Goal: Obtain resource: Obtain resource

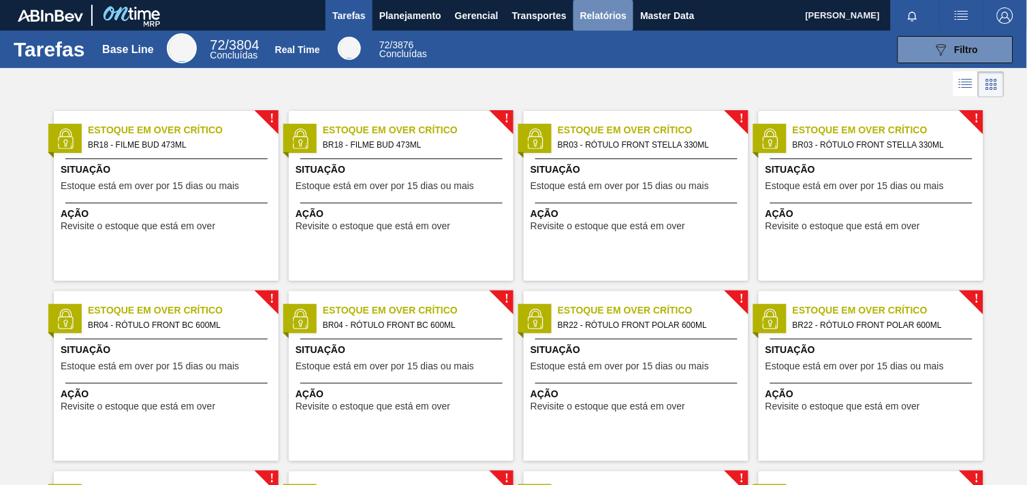
click at [577, 5] on button "Relatórios" at bounding box center [603, 15] width 60 height 31
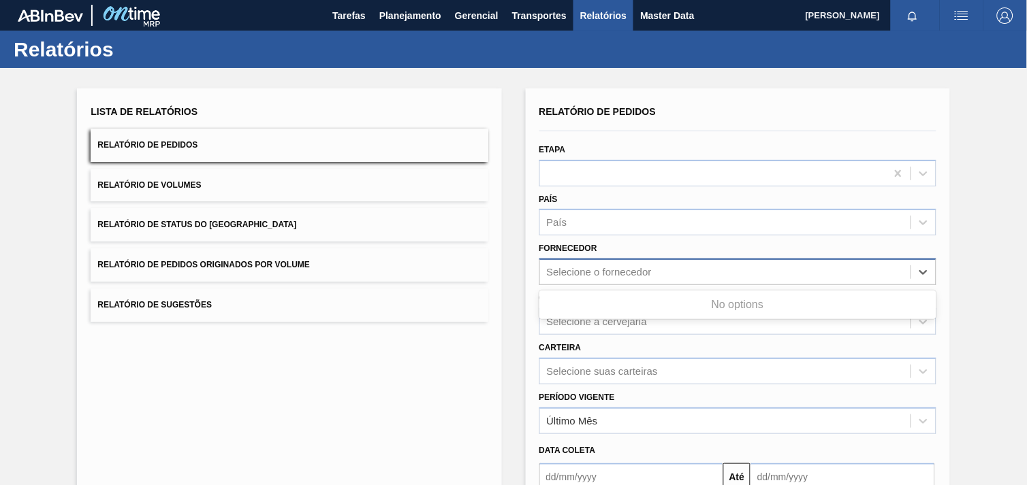
click at [622, 270] on div "Selecione o fornecedor" at bounding box center [599, 273] width 105 height 12
paste input "289877"
type input "289877"
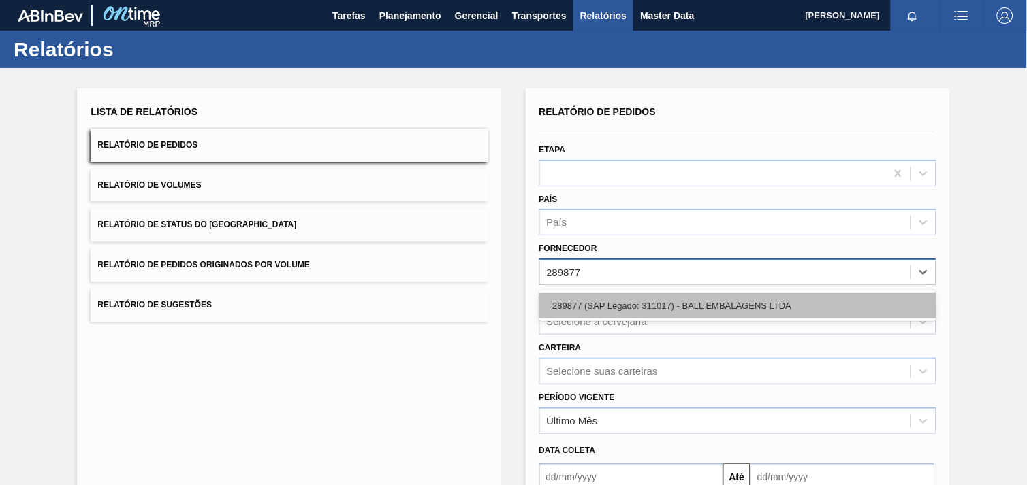
click at [643, 294] on div "289877 (SAP Legado: 311017) - BALL EMBALAGENS LTDA" at bounding box center [737, 305] width 397 height 25
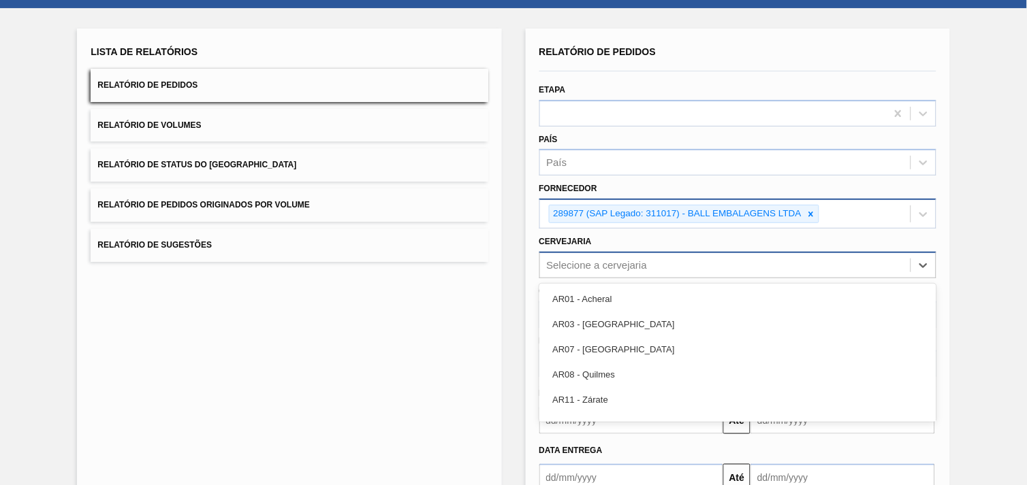
click at [656, 278] on div "option AR01 - Acheral focused, 1 of 92. 92 results available. Use Up and Down t…" at bounding box center [737, 265] width 397 height 27
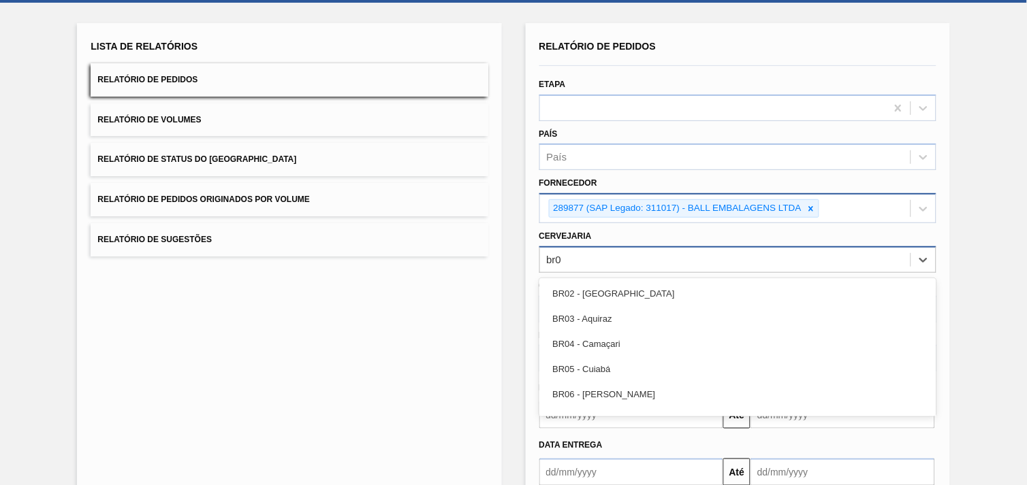
type input "br07"
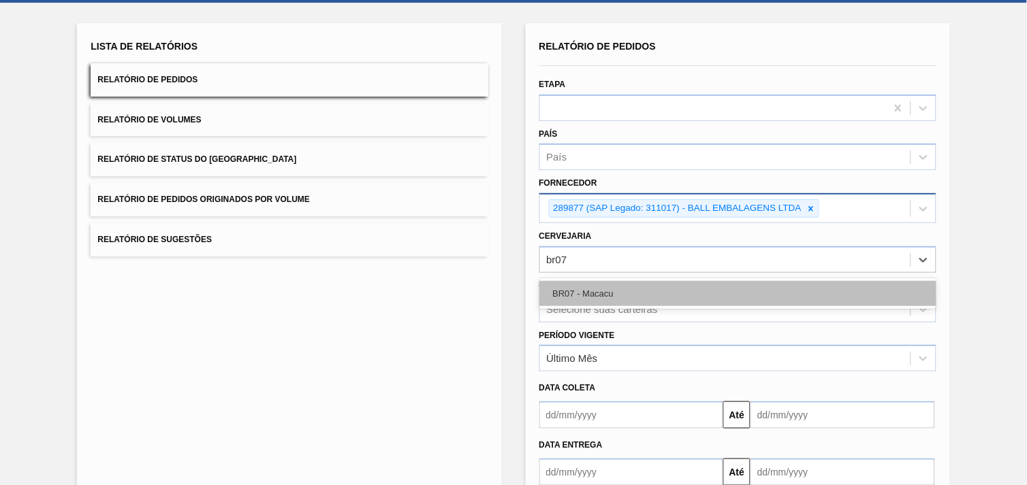
click at [664, 289] on div "BR07 - Macacu" at bounding box center [737, 293] width 397 height 25
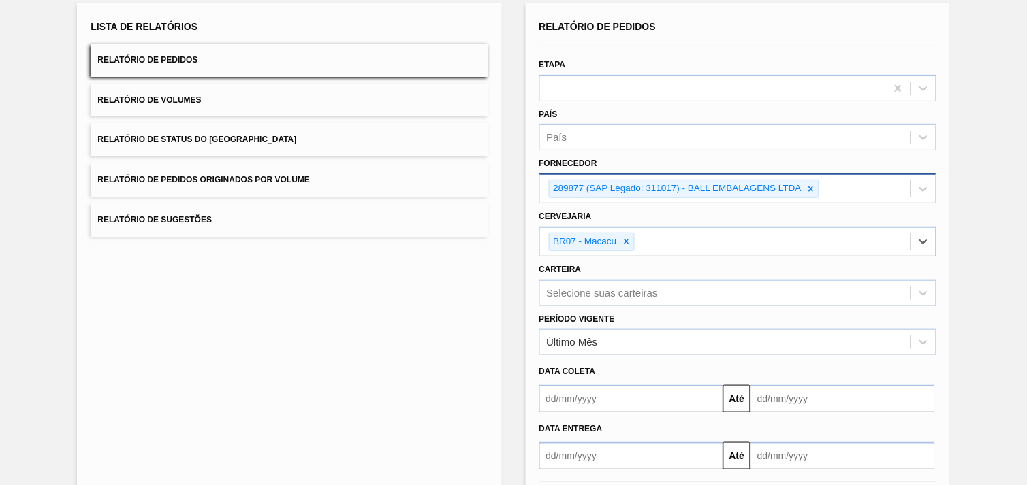
scroll to position [148, 0]
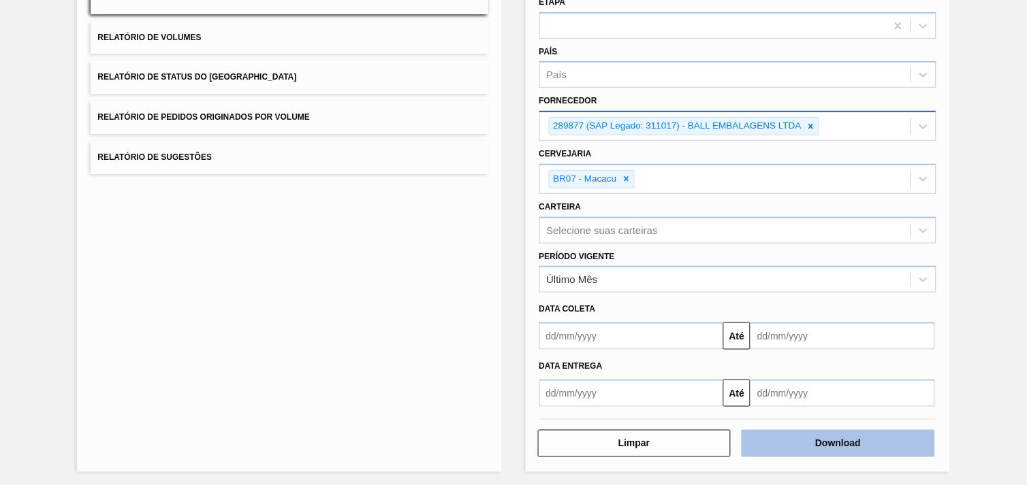
click at [814, 447] on button "Download" at bounding box center [837, 443] width 193 height 27
